Goal: Check status

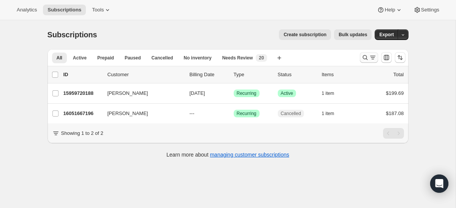
click at [362, 61] on icon "Search and filter results" at bounding box center [366, 58] width 8 height 8
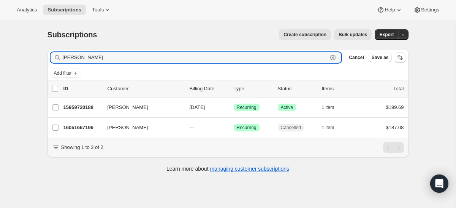
click at [333, 58] on icon "button" at bounding box center [333, 57] width 3 height 3
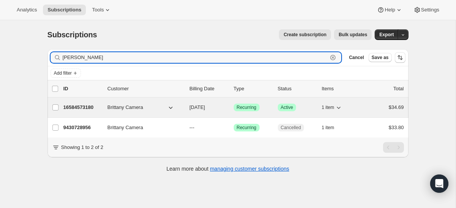
type input "[PERSON_NAME]"
click at [91, 110] on p "16584573180" at bounding box center [83, 107] width 38 height 8
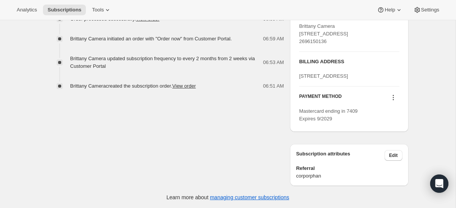
scroll to position [337, 0]
click at [391, 100] on icon at bounding box center [394, 97] width 8 height 8
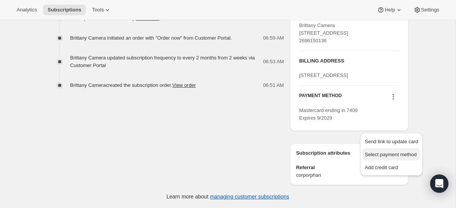
click at [384, 153] on span "Select payment method" at bounding box center [391, 154] width 52 height 6
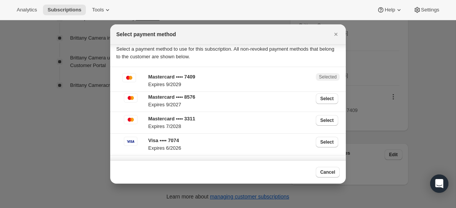
scroll to position [0, 0]
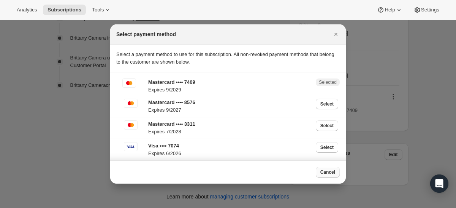
click at [327, 173] on span "Cancel" at bounding box center [328, 172] width 15 height 6
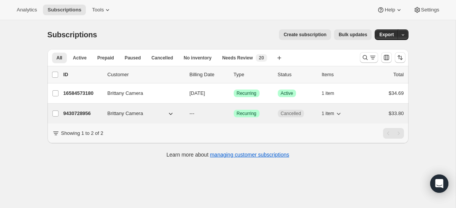
click at [78, 114] on p "9430728956" at bounding box center [83, 114] width 38 height 8
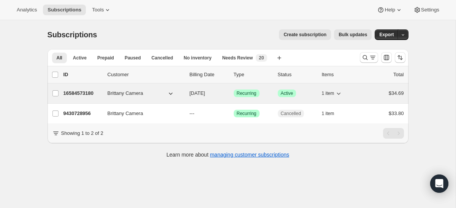
click at [86, 94] on p "16584573180" at bounding box center [83, 93] width 38 height 8
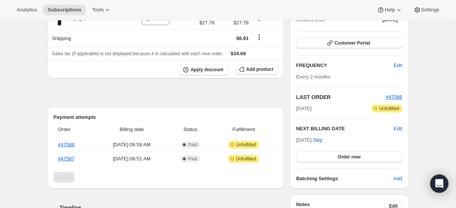
scroll to position [97, 0]
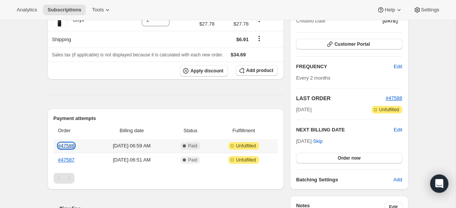
click at [64, 144] on link "#47588" at bounding box center [66, 146] width 16 height 6
